Goal: Check status: Check status

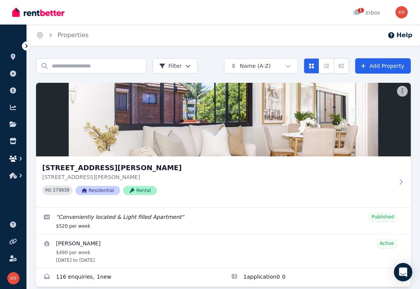
click at [13, 157] on icon "button" at bounding box center [13, 159] width 8 height 6
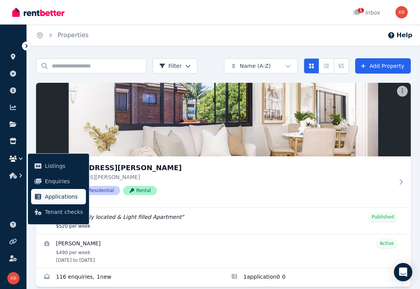
click at [54, 196] on span "Applications" at bounding box center [64, 196] width 38 height 9
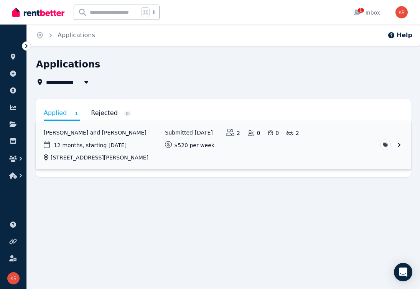
click at [400, 144] on link "View application: Pramila Gauchan and Satish Sherchan" at bounding box center [223, 145] width 375 height 48
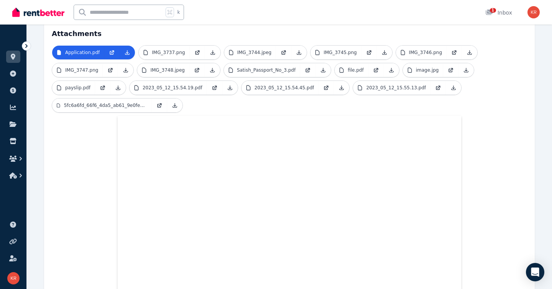
scroll to position [86, 0]
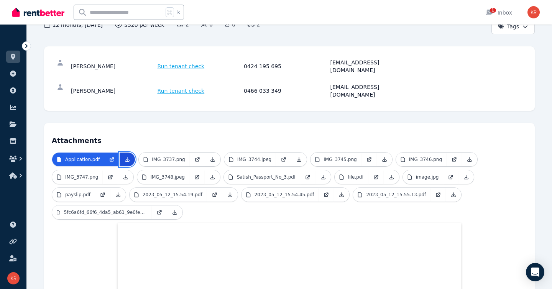
click at [126, 156] on icon at bounding box center [127, 159] width 6 height 6
click at [211, 158] on icon at bounding box center [212, 160] width 4 height 4
click at [296, 156] on icon at bounding box center [299, 159] width 6 height 6
click at [382, 156] on icon at bounding box center [384, 159] width 6 height 6
click at [419, 158] on icon at bounding box center [470, 160] width 4 height 4
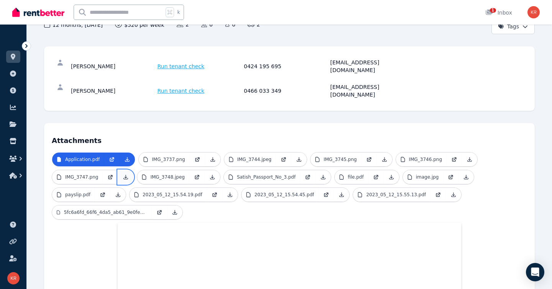
click at [124, 175] on icon at bounding box center [126, 177] width 4 height 4
click at [209, 174] on icon at bounding box center [212, 177] width 6 height 6
click at [322, 174] on icon at bounding box center [323, 177] width 6 height 6
click at [391, 174] on icon at bounding box center [391, 177] width 6 height 6
click at [419, 174] on icon at bounding box center [466, 177] width 6 height 6
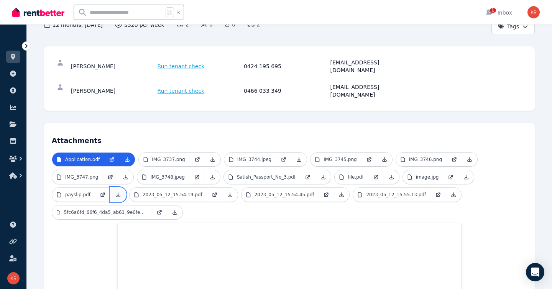
click at [117, 192] on icon at bounding box center [118, 195] width 6 height 6
click at [227, 192] on icon at bounding box center [230, 195] width 6 height 6
click at [340, 193] on icon at bounding box center [342, 195] width 4 height 4
click at [419, 188] on link at bounding box center [453, 195] width 15 height 14
click at [174, 210] on icon at bounding box center [175, 212] width 4 height 4
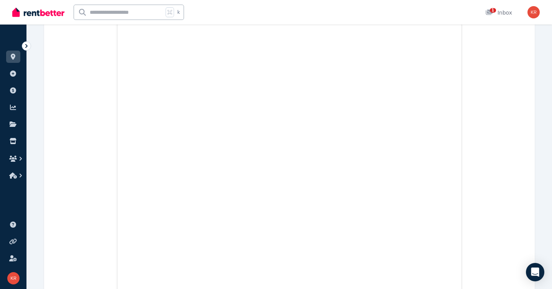
scroll to position [0, 0]
